Goal: Use online tool/utility

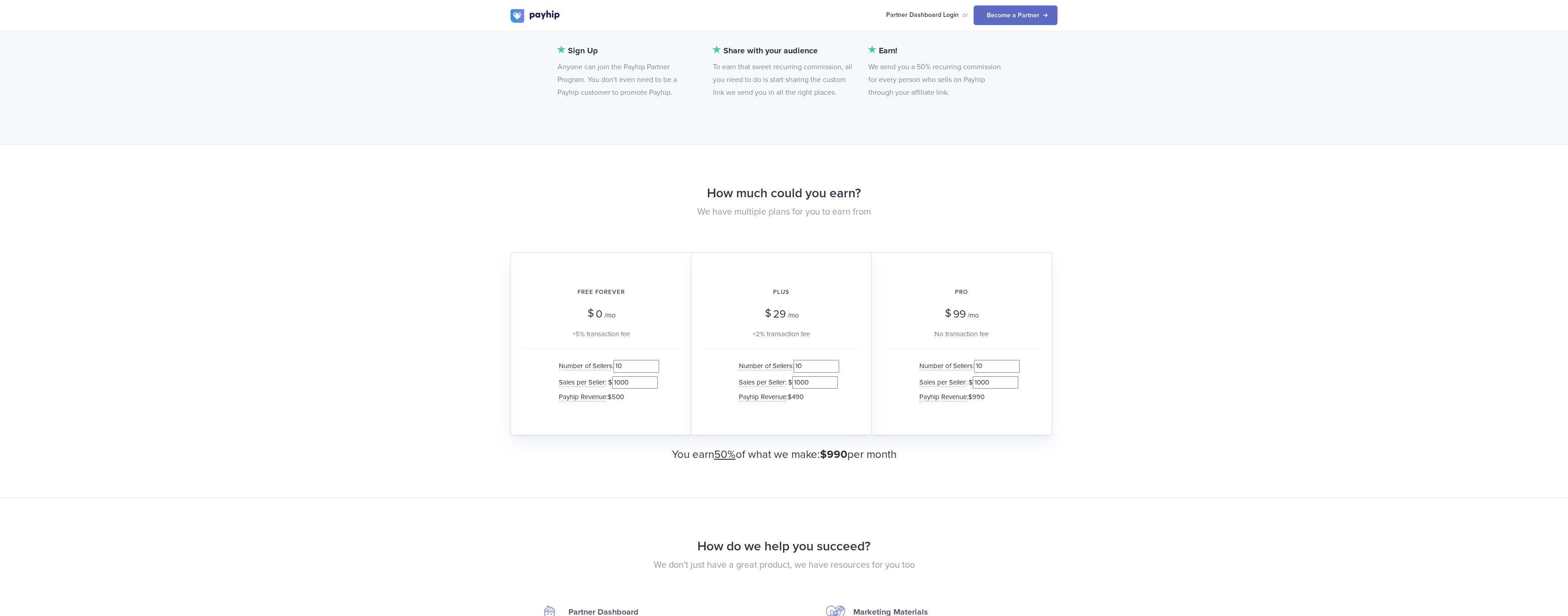
scroll to position [695, 0]
click at [640, 380] on input "1000" at bounding box center [635, 380] width 46 height 12
click at [671, 374] on div "Number of Sellers : 10 Sales per Seller : $ 1000 Payhip Revenue : $500" at bounding box center [601, 380] width 155 height 68
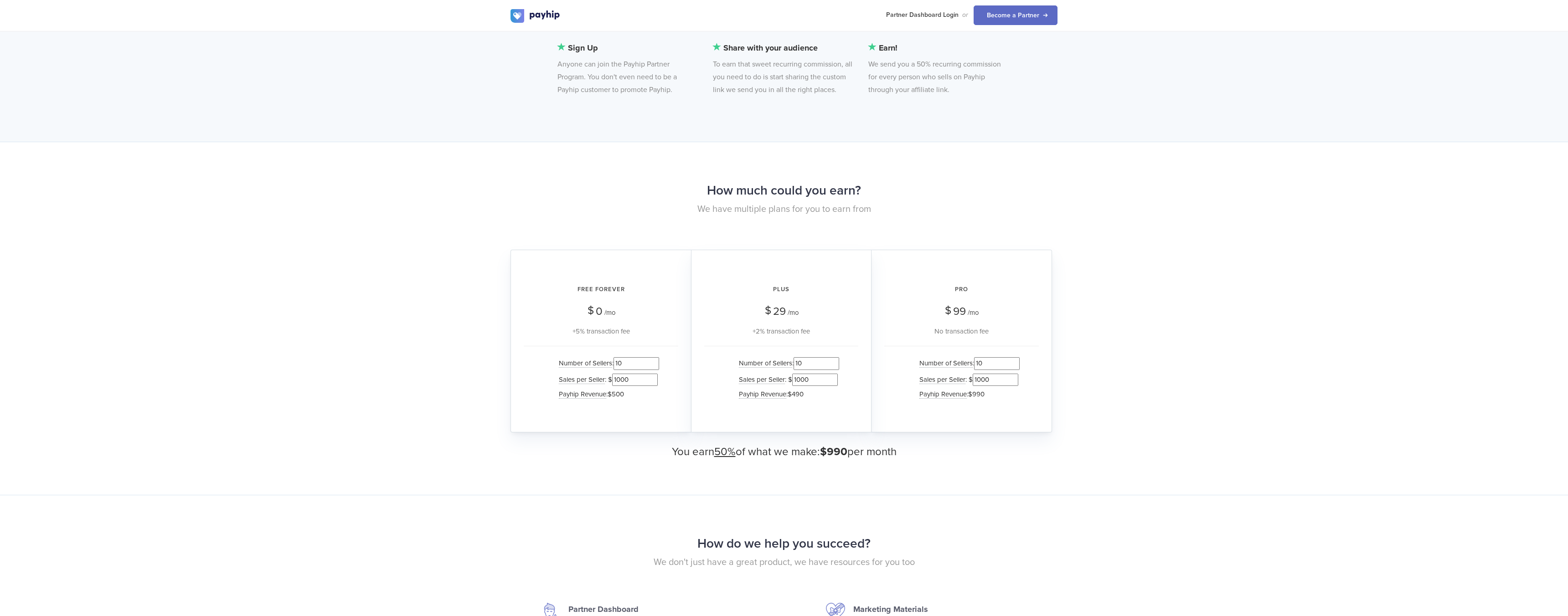
click at [989, 388] on li "Payhip Revenue : $990" at bounding box center [967, 394] width 105 height 13
click at [989, 385] on input "1000" at bounding box center [995, 380] width 46 height 12
click at [990, 383] on input "1000" at bounding box center [995, 380] width 46 height 12
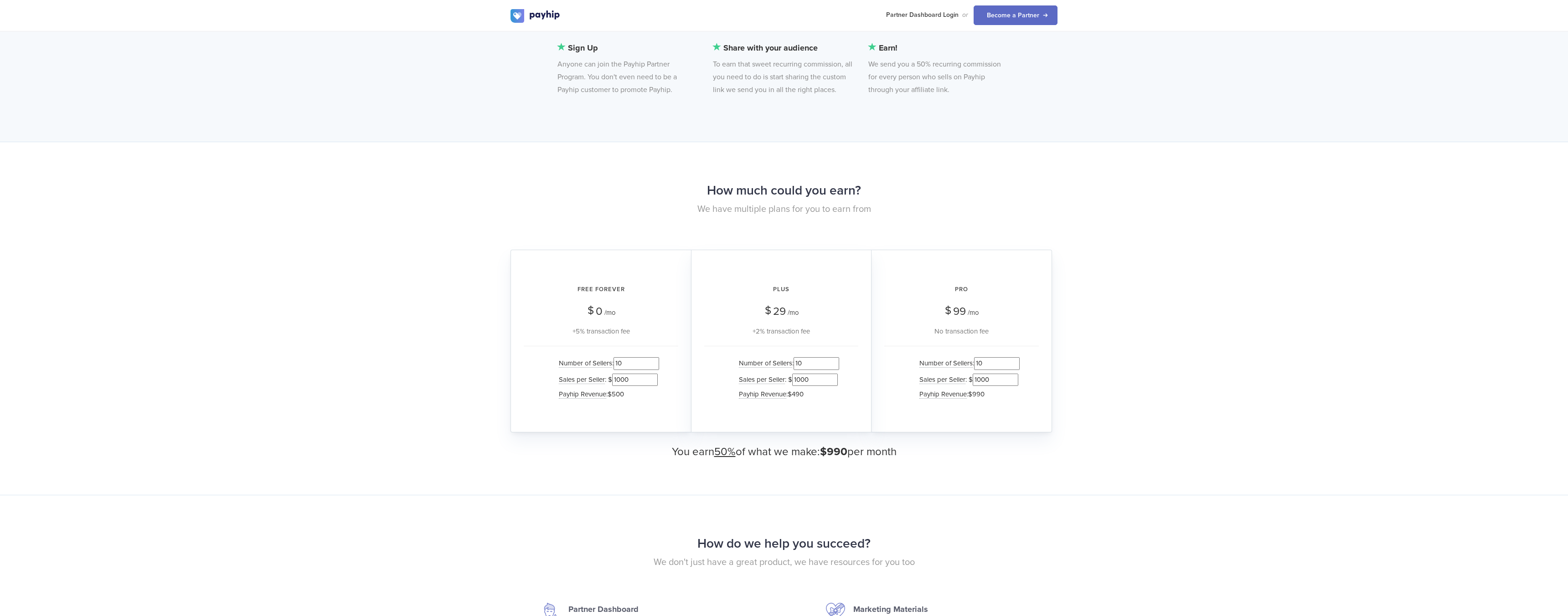
click at [990, 383] on input "1000" at bounding box center [995, 380] width 46 height 12
type input "0"
click at [1080, 383] on div "How much could you earn? We have multiple plans for you to earn from Free Forev…" at bounding box center [784, 318] width 1568 height 353
click at [813, 384] on input "1000" at bounding box center [814, 380] width 46 height 12
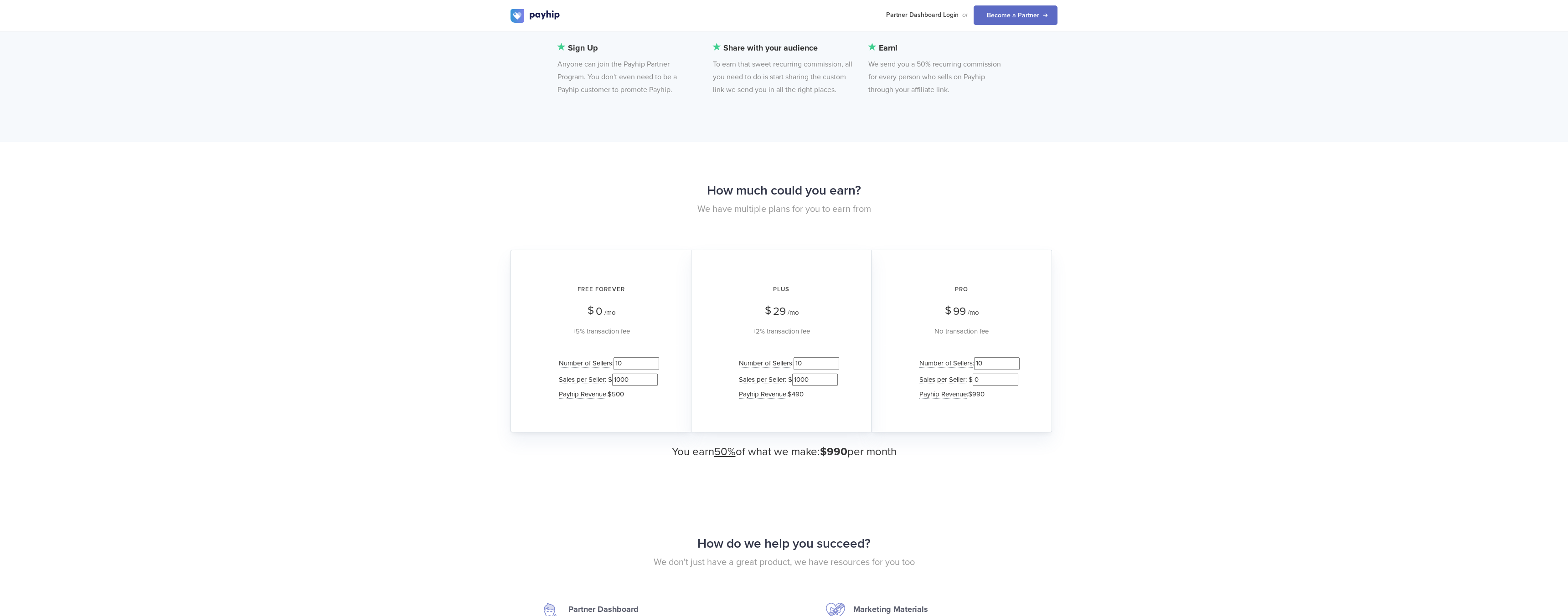
click at [812, 380] on input "1000" at bounding box center [814, 380] width 46 height 12
click at [811, 380] on input "1000" at bounding box center [814, 380] width 46 height 12
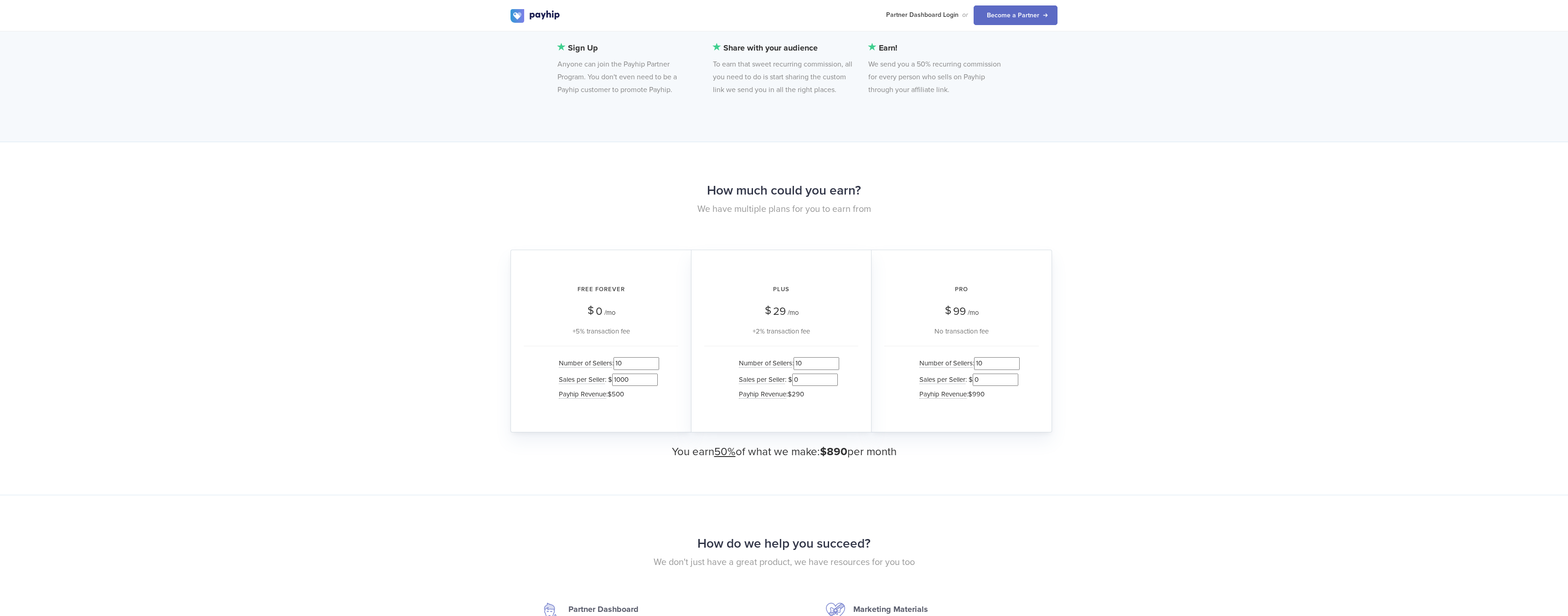
type input "0"
click at [841, 388] on div "Number of Sellers : 10 Sales per Seller : $ 0 Payhip Revenue : $290" at bounding box center [781, 380] width 154 height 68
click at [632, 379] on input "1000" at bounding box center [635, 380] width 46 height 12
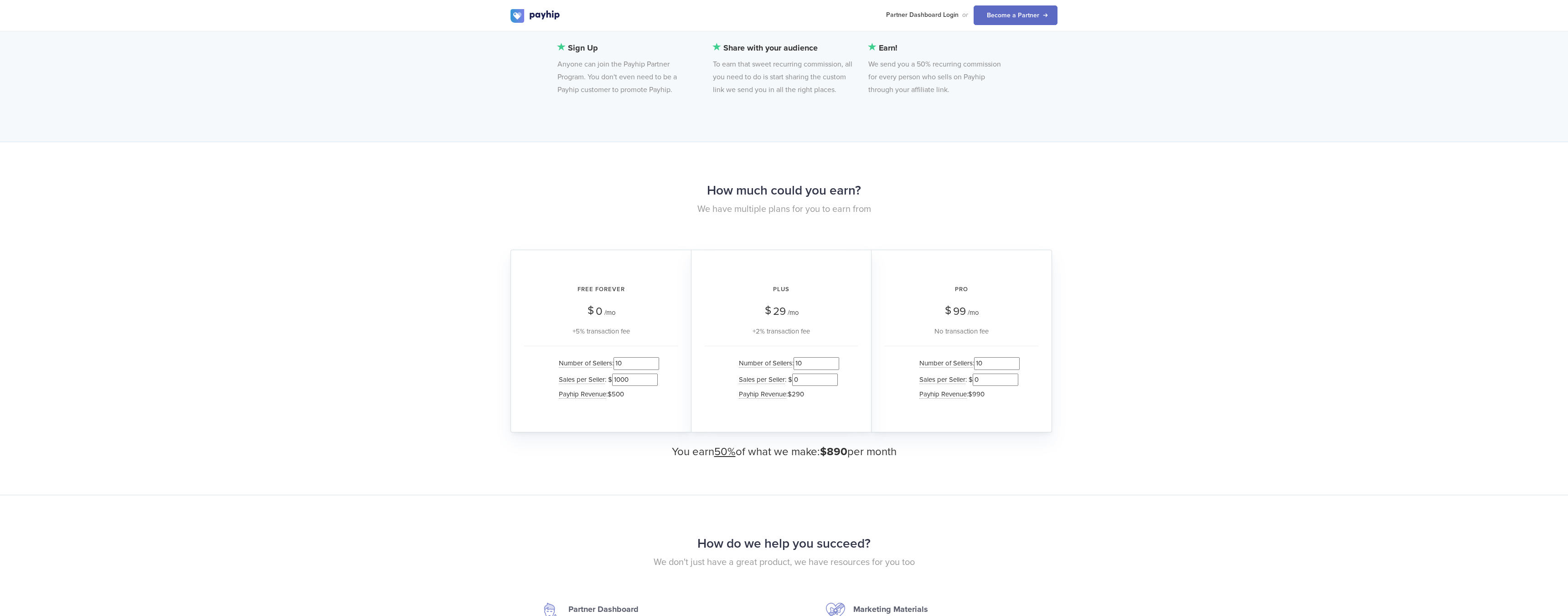
click at [632, 379] on input "1000" at bounding box center [635, 380] width 46 height 12
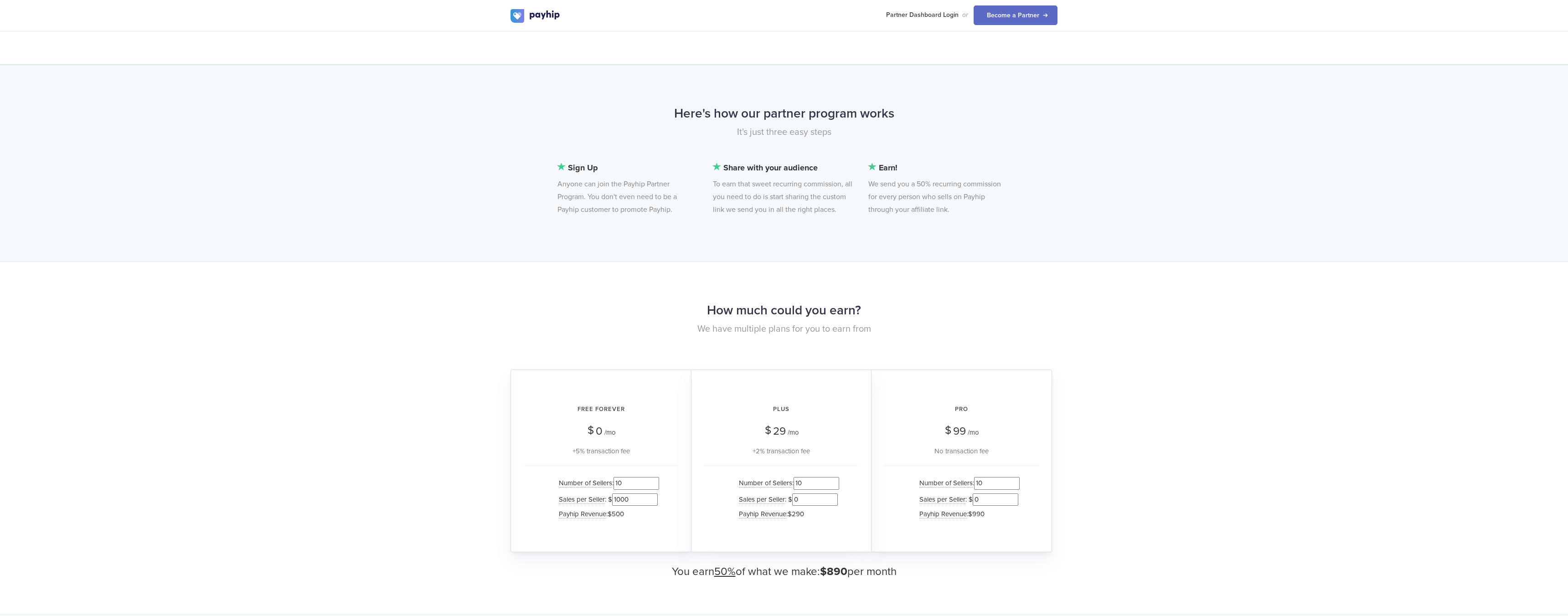
scroll to position [761, 0]
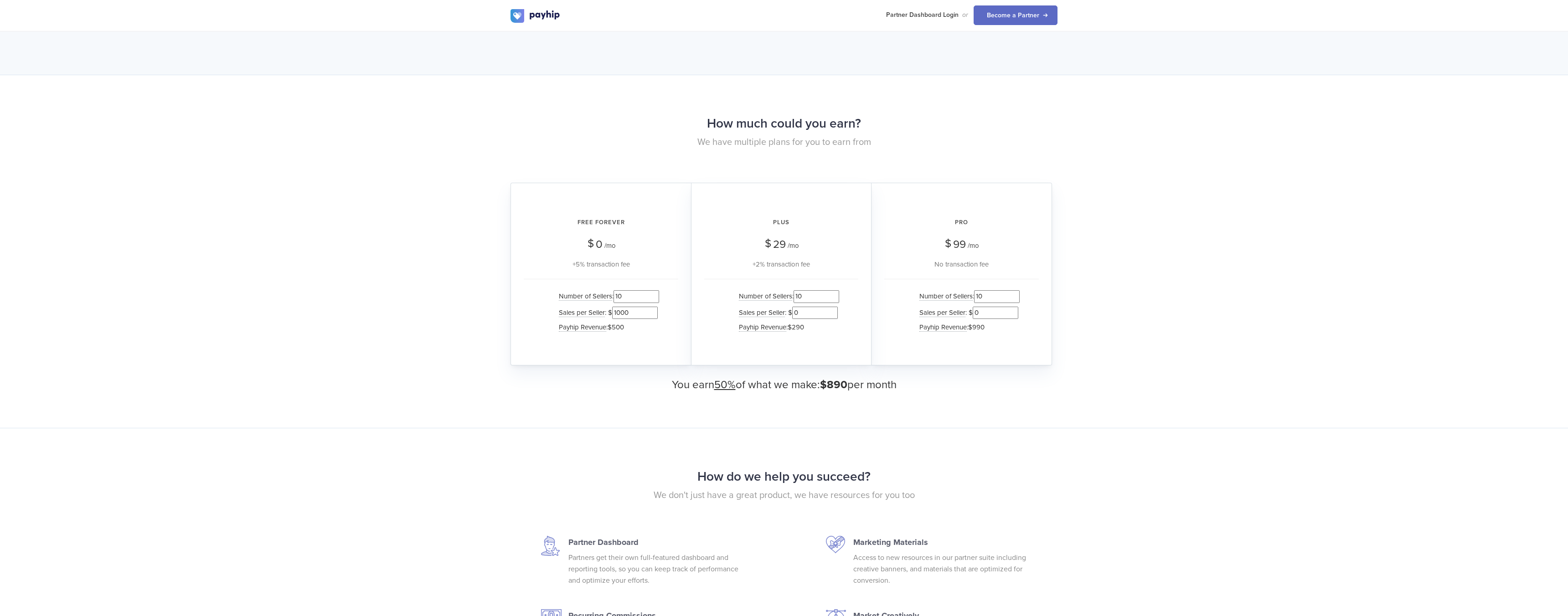
click at [629, 299] on input "10" at bounding box center [636, 296] width 46 height 12
type input "20"
click at [992, 300] on input "10" at bounding box center [996, 296] width 46 height 12
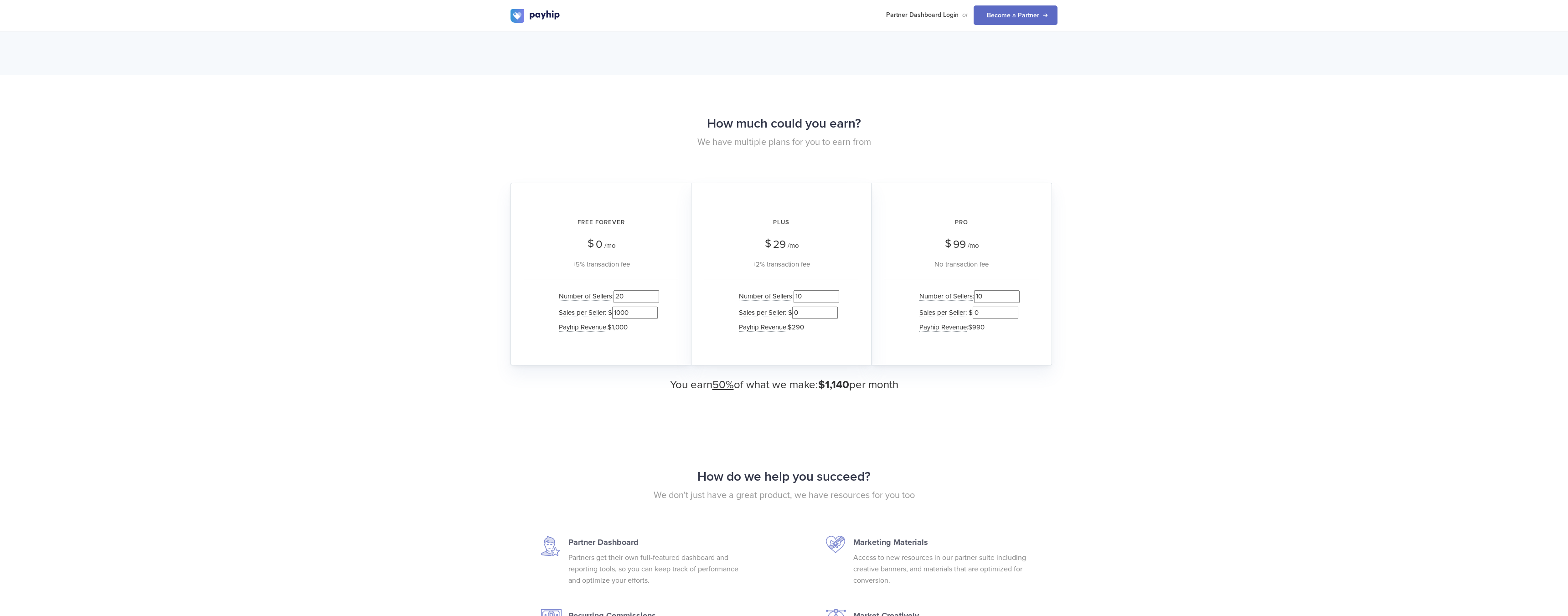
click at [992, 300] on input "10" at bounding box center [996, 296] width 46 height 12
type input "105"
click at [819, 311] on input "0" at bounding box center [814, 313] width 46 height 12
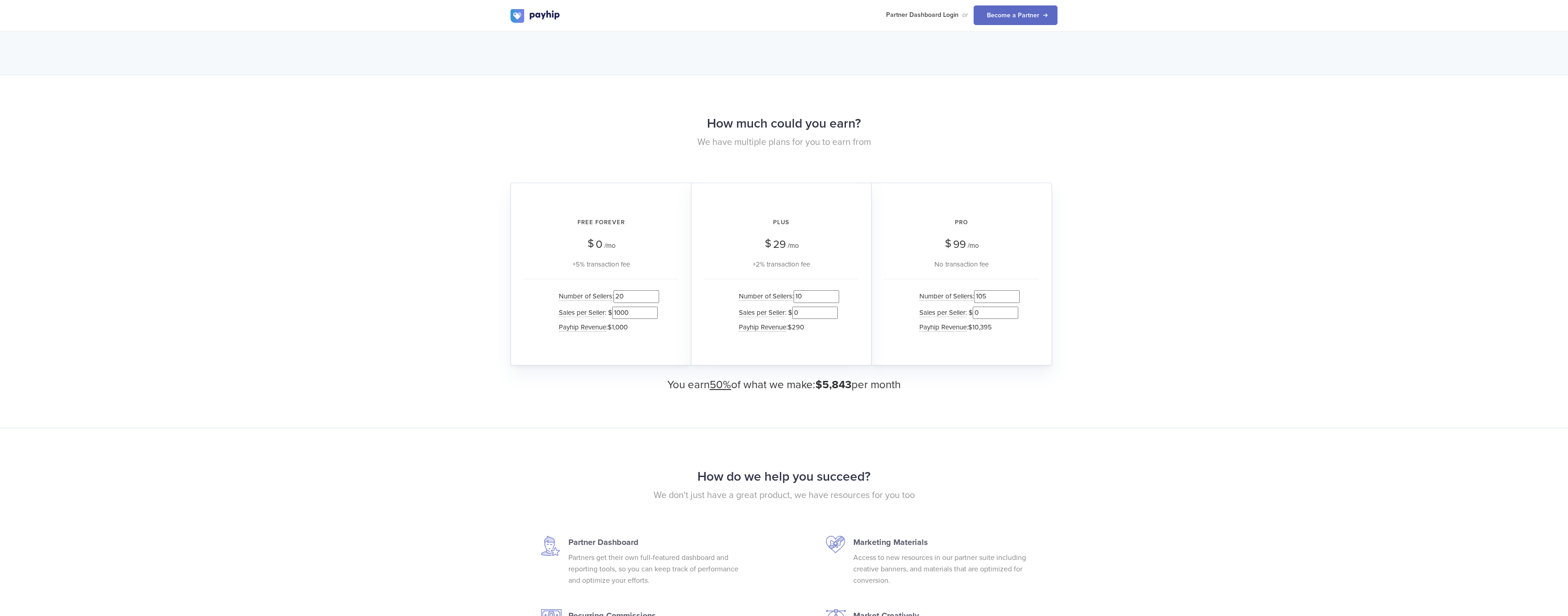
click at [819, 311] on input "0" at bounding box center [814, 313] width 46 height 12
click at [821, 311] on input "0" at bounding box center [814, 313] width 46 height 12
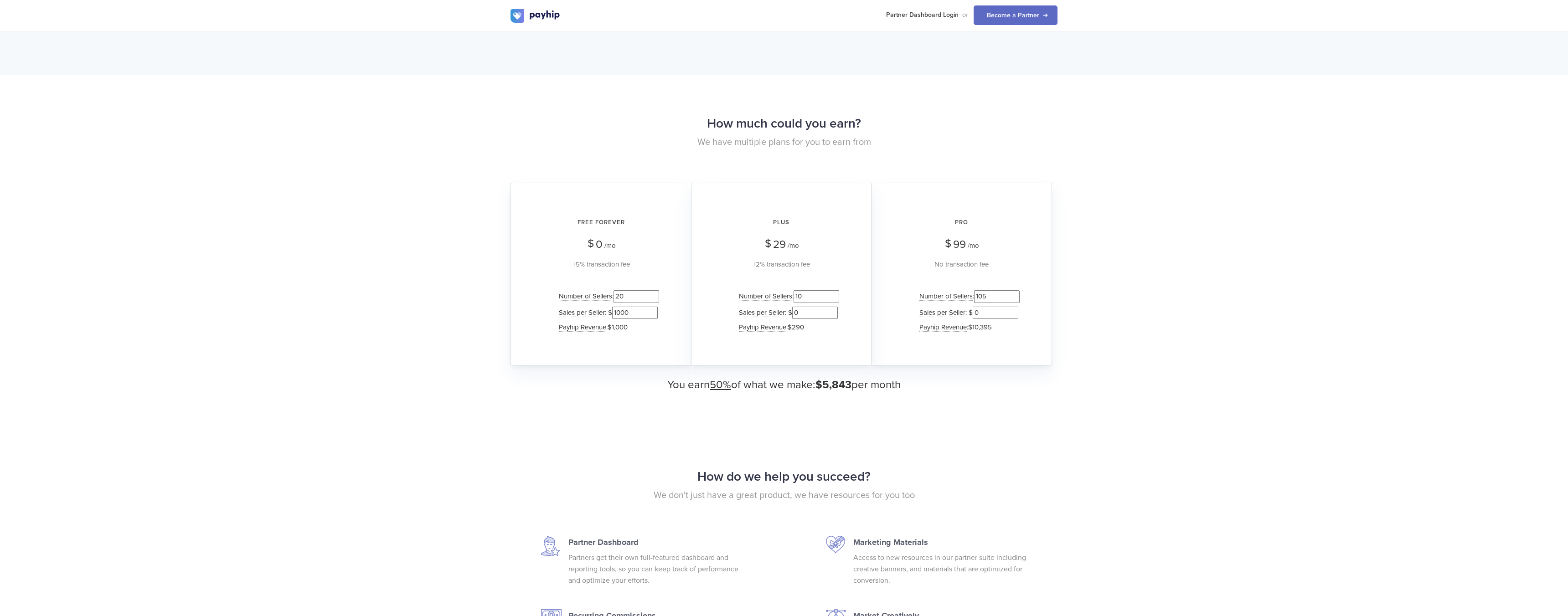
drag, startPoint x: 810, startPoint y: 312, endPoint x: 769, endPoint y: 312, distance: 41.0
click at [769, 312] on li "Sales per Seller : $ 0" at bounding box center [786, 313] width 105 height 16
click at [619, 313] on input "1000" at bounding box center [635, 313] width 46 height 12
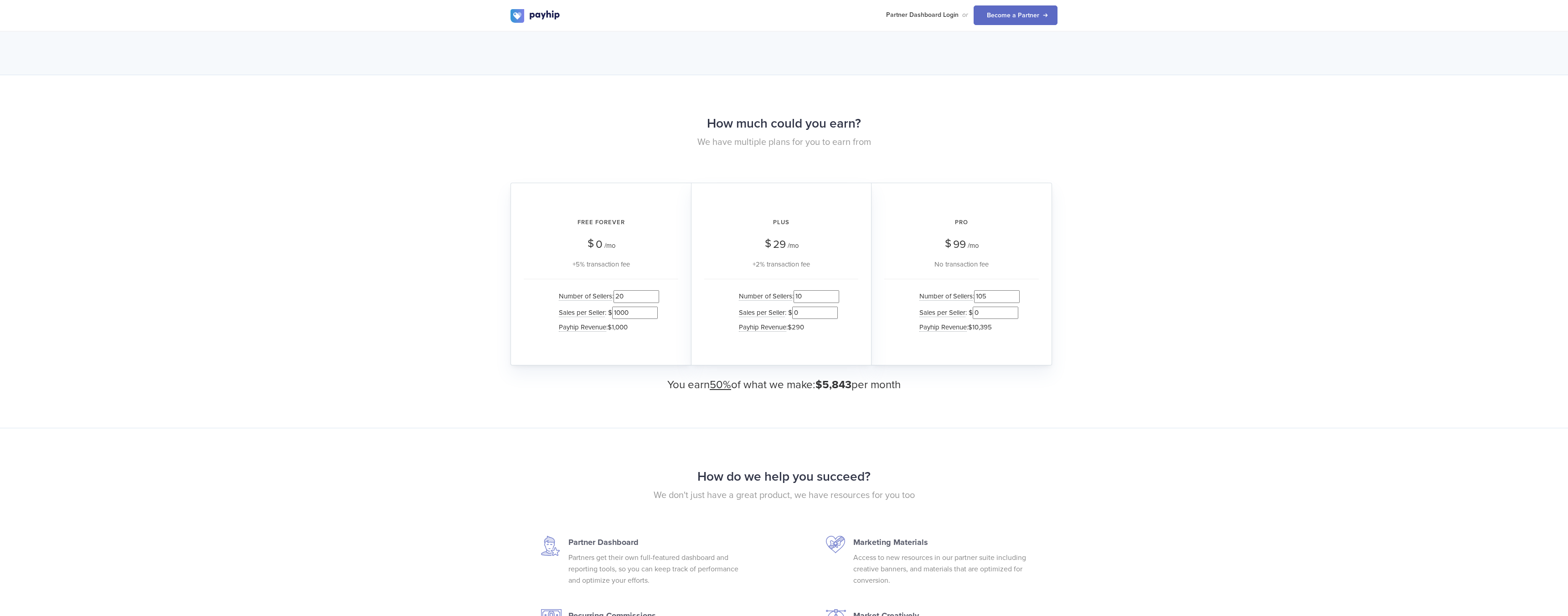
click at [663, 359] on div "Free Forever $ 0 /mo +5% transaction fee Number of Sellers : 20 Sales per Selle…" at bounding box center [601, 274] width 181 height 183
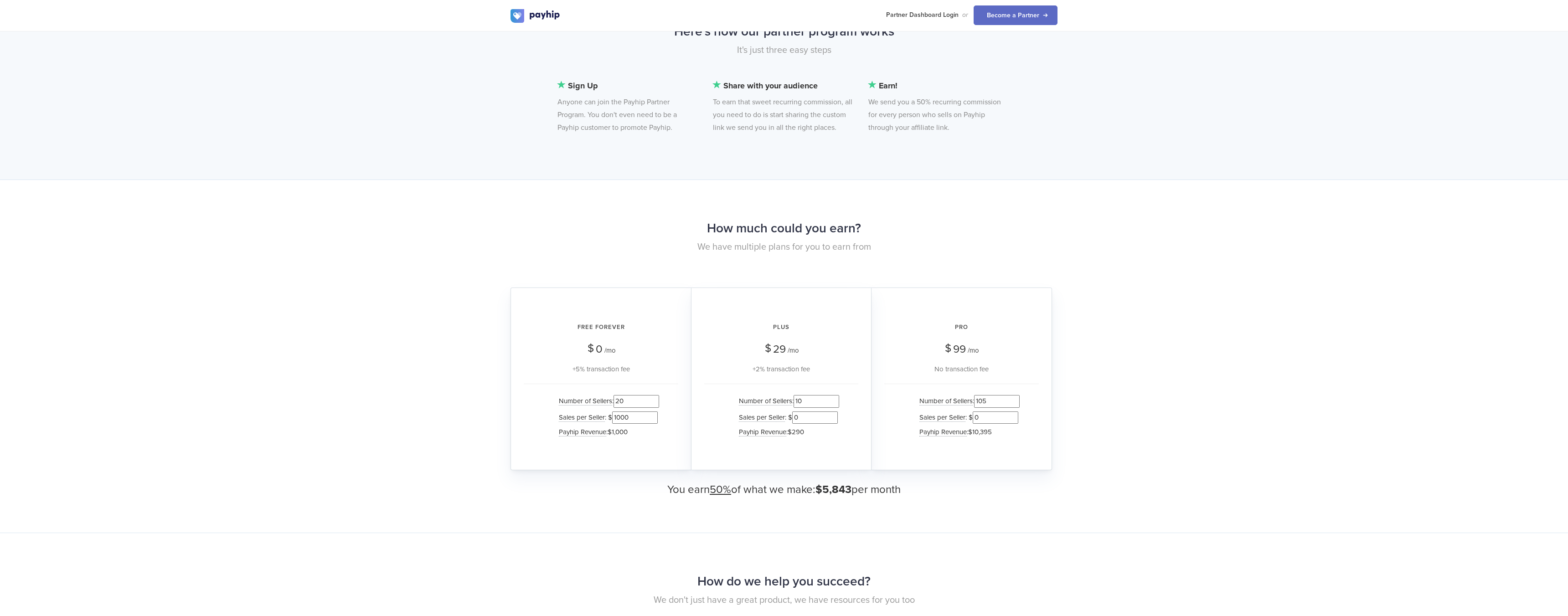
scroll to position [0, 0]
